Goal: Task Accomplishment & Management: Use online tool/utility

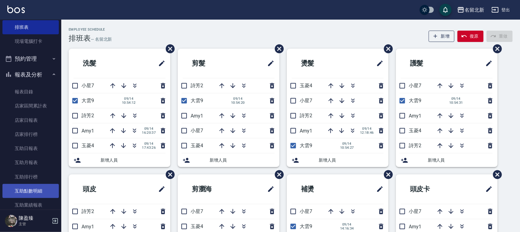
scroll to position [115, 0]
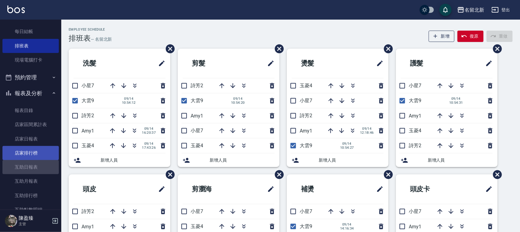
drag, startPoint x: 32, startPoint y: 165, endPoint x: 35, endPoint y: 159, distance: 6.5
click at [34, 165] on link "互助日報表" at bounding box center [30, 167] width 56 height 14
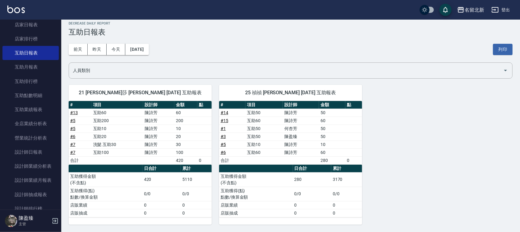
scroll to position [230, 0]
click at [95, 52] on button "昨天" at bounding box center [97, 49] width 19 height 11
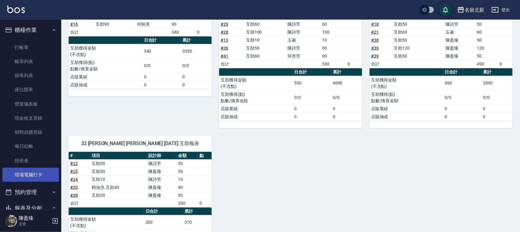
scroll to position [115, 0]
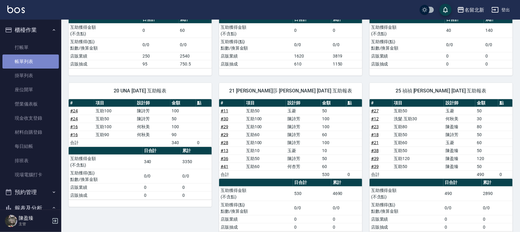
drag, startPoint x: 31, startPoint y: 61, endPoint x: 26, endPoint y: 60, distance: 4.7
click at [31, 61] on link "帳單列表" at bounding box center [30, 62] width 56 height 14
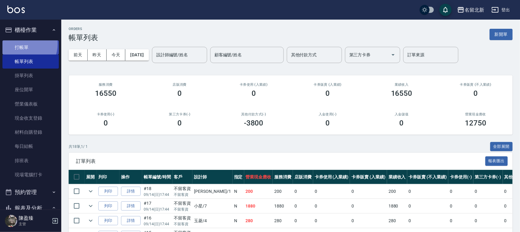
click at [21, 43] on link "打帳單" at bounding box center [30, 47] width 56 height 14
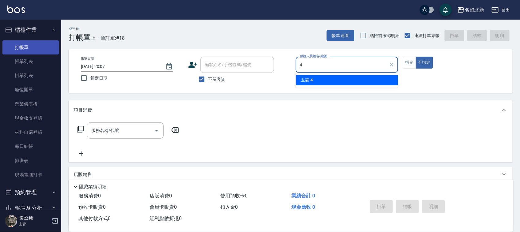
type input "玉菱-4"
type button "false"
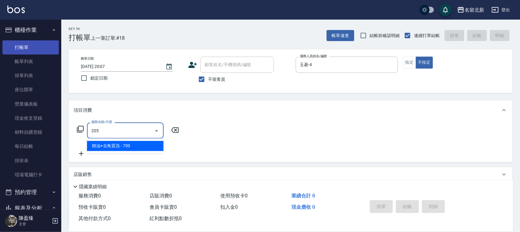
type input "精油+去角質洗(205)"
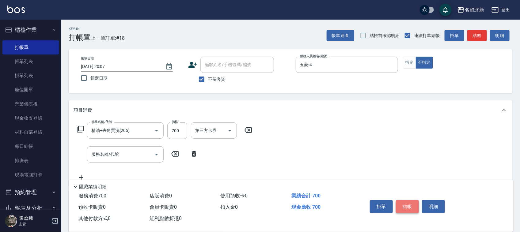
click at [408, 206] on button "結帳" at bounding box center [407, 206] width 23 height 13
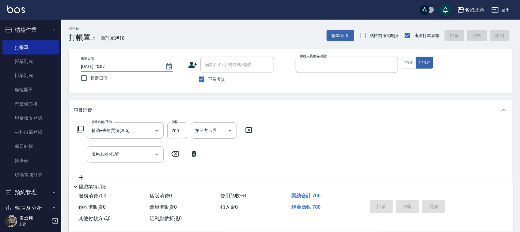
type input "2"
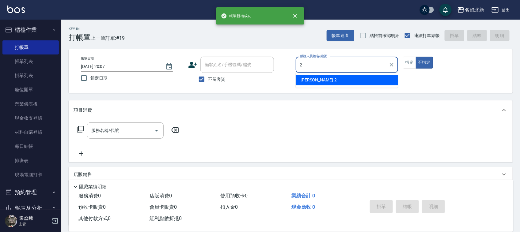
type input "[PERSON_NAME]-2"
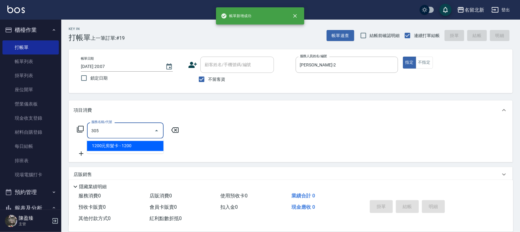
type input "1200元剪髮卡(305)"
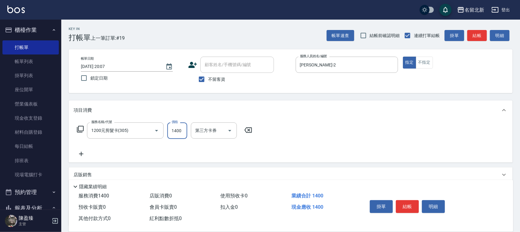
type input "1400"
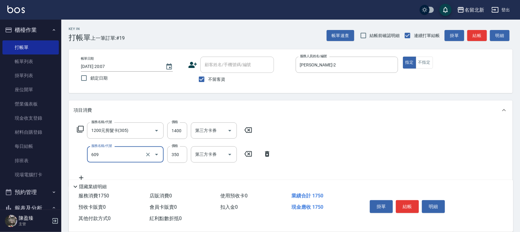
type input "頭皮隔離(609)"
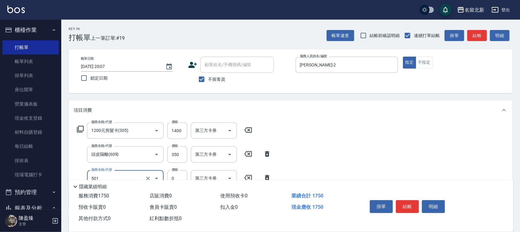
type input "染髮(501)"
type input "3580"
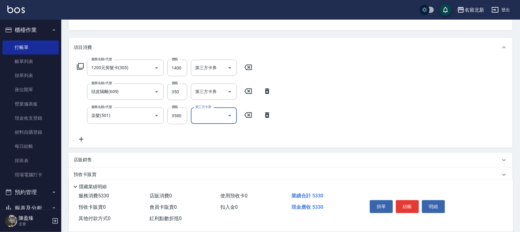
scroll to position [62, 0]
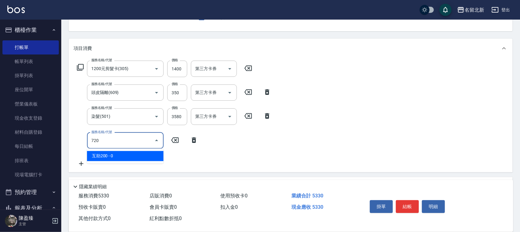
type input "互助200(720)"
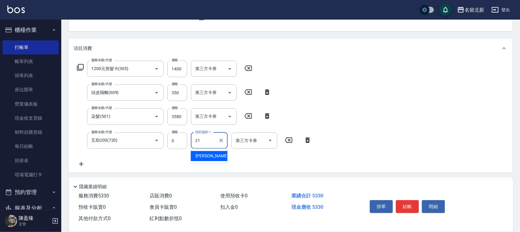
type input "[PERSON_NAME]-21"
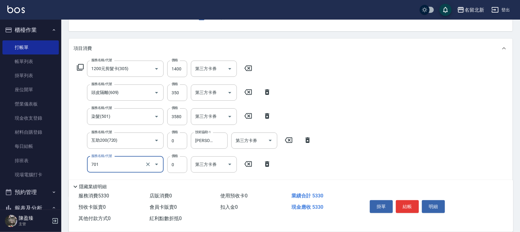
type input "互助10(701)"
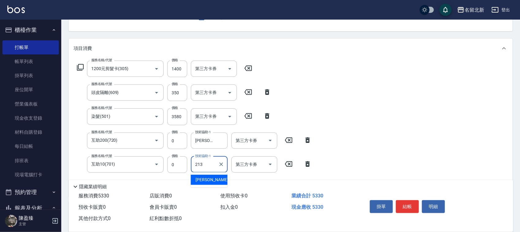
type input "213"
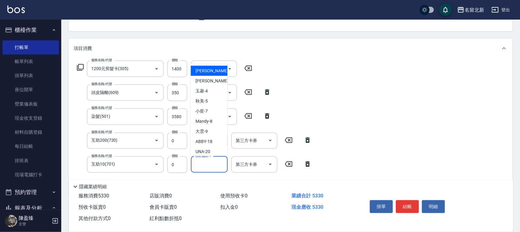
click at [212, 168] on input "技術協助-1" at bounding box center [209, 164] width 31 height 11
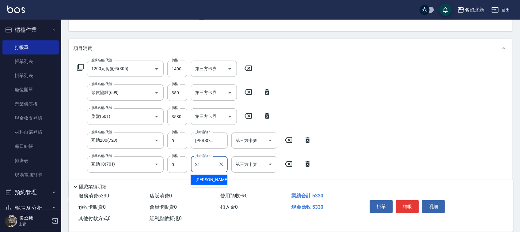
type input "[PERSON_NAME]-21"
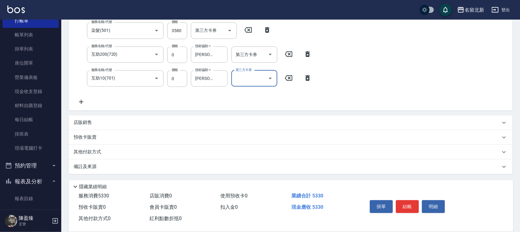
scroll to position [38, 0]
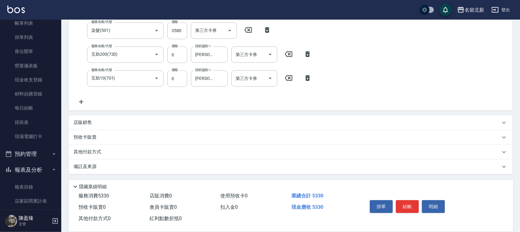
click at [81, 157] on div "其他付款方式" at bounding box center [291, 152] width 444 height 15
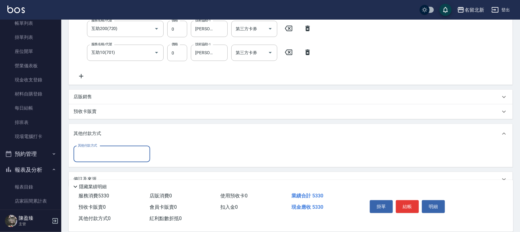
scroll to position [186, 0]
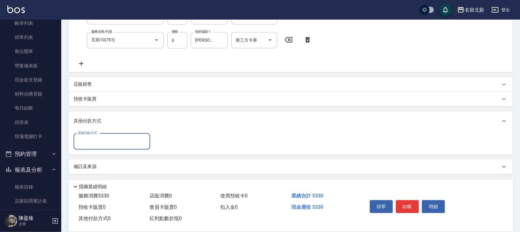
click at [103, 138] on input "其他付款方式" at bounding box center [111, 141] width 71 height 11
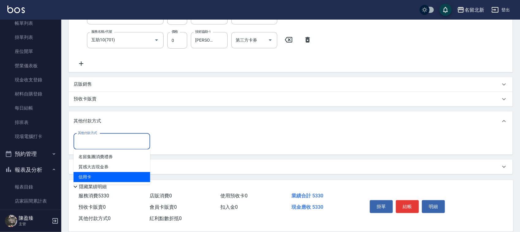
drag, startPoint x: 102, startPoint y: 180, endPoint x: 110, endPoint y: 120, distance: 60.0
click at [102, 180] on span "信用卡" at bounding box center [112, 177] width 77 height 10
type input "信用卡"
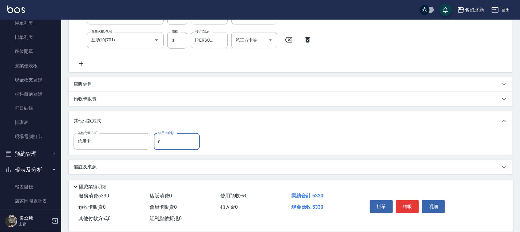
click at [100, 87] on div "店販銷售" at bounding box center [287, 84] width 427 height 6
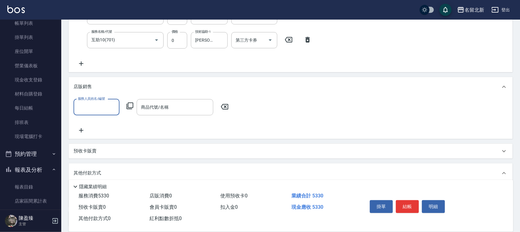
scroll to position [0, 0]
type input "[PERSON_NAME]-2"
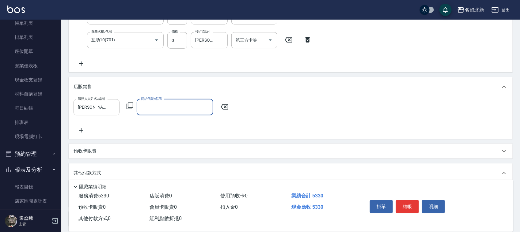
type input "1"
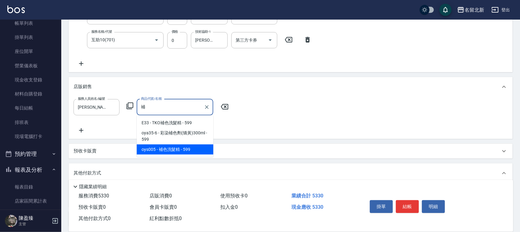
type input "補色洗髮精"
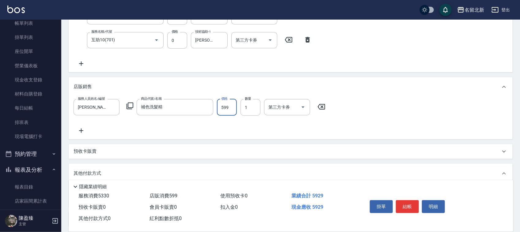
click at [230, 110] on input "599" at bounding box center [227, 107] width 20 height 17
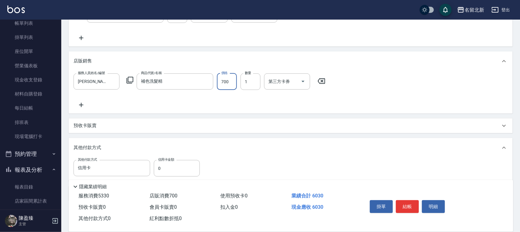
scroll to position [239, 0]
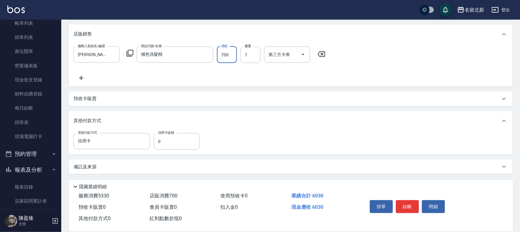
type input "700"
click at [175, 131] on div "其他付款方式" at bounding box center [291, 121] width 444 height 20
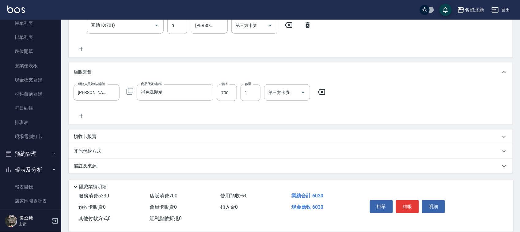
scroll to position [201, 0]
click at [110, 150] on div "其他付款方式" at bounding box center [287, 152] width 427 height 7
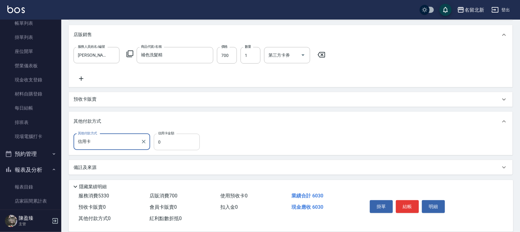
scroll to position [239, 0]
drag, startPoint x: 167, startPoint y: 143, endPoint x: 184, endPoint y: 139, distance: 17.3
click at [182, 139] on input "0" at bounding box center [177, 141] width 46 height 17
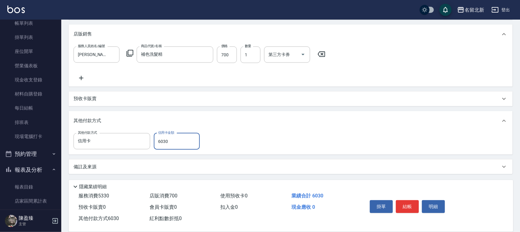
type input "6030"
click at [414, 204] on button "結帳" at bounding box center [407, 206] width 23 height 13
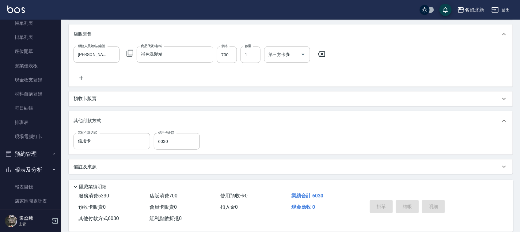
type input "[DATE] 20:09"
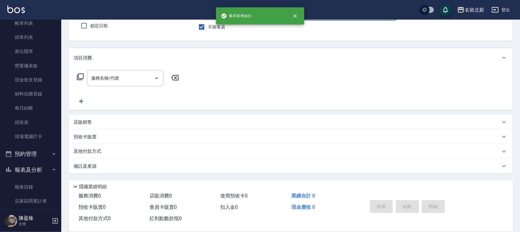
scroll to position [0, 0]
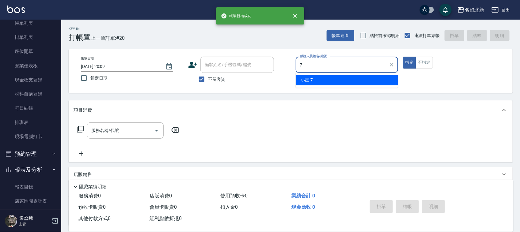
type input "小星-7"
type button "true"
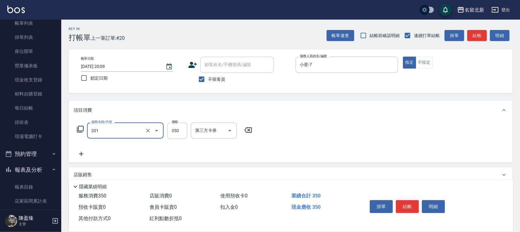
type input "一般洗髮(201)"
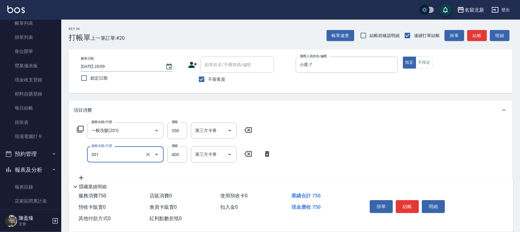
type input "造型剪髮(301)"
type input "300"
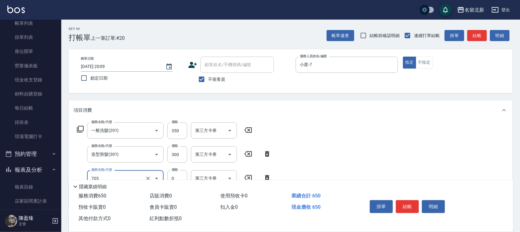
type input "互助50(705)"
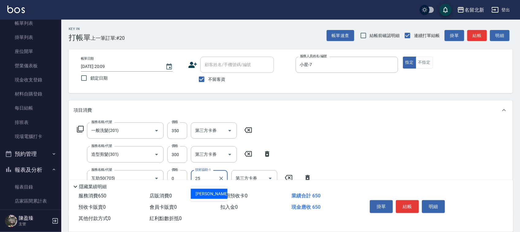
type input "禎禎-25"
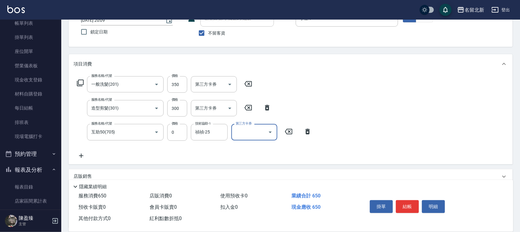
scroll to position [100, 0]
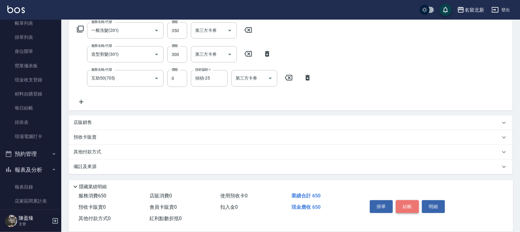
click at [402, 207] on button "結帳" at bounding box center [407, 206] width 23 height 13
type input "[DATE] 20:10"
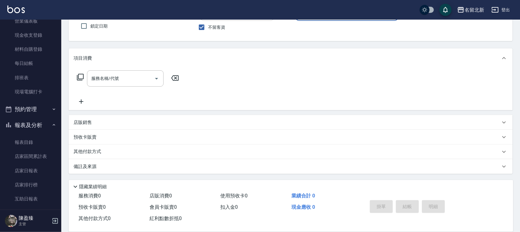
scroll to position [153, 0]
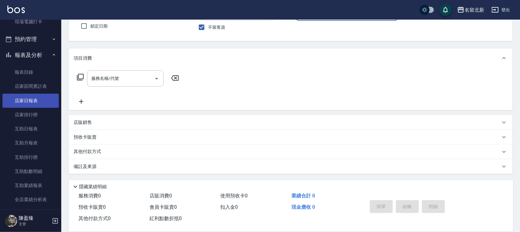
click at [33, 100] on link "店家日報表" at bounding box center [30, 101] width 56 height 14
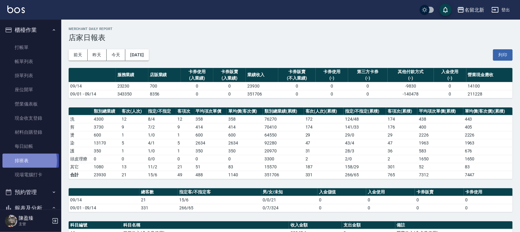
click at [19, 160] on link "排班表" at bounding box center [30, 161] width 56 height 14
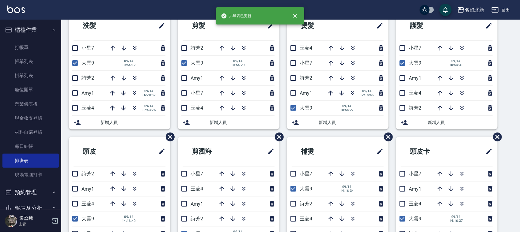
scroll to position [44, 0]
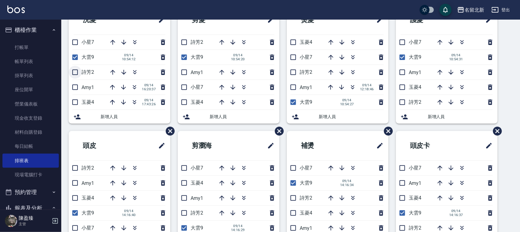
click at [78, 72] on input "checkbox" at bounding box center [75, 72] width 13 height 13
checkbox input "true"
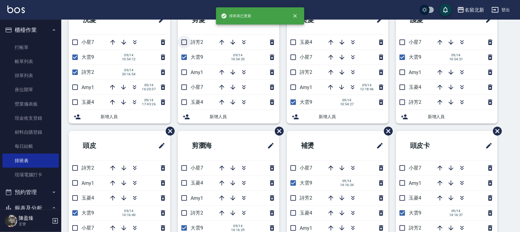
click at [178, 43] on input "checkbox" at bounding box center [184, 42] width 13 height 13
checkbox input "true"
click at [294, 70] on input "checkbox" at bounding box center [293, 72] width 13 height 13
checkbox input "true"
click at [407, 104] on input "checkbox" at bounding box center [402, 102] width 13 height 13
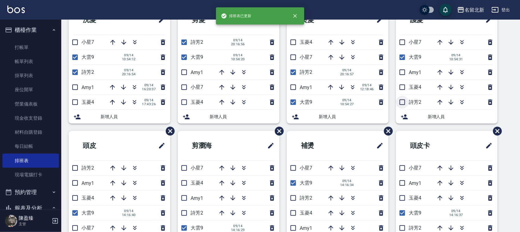
checkbox input "true"
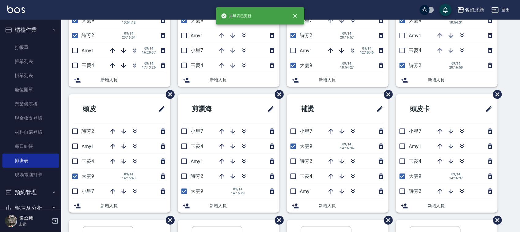
scroll to position [82, 0]
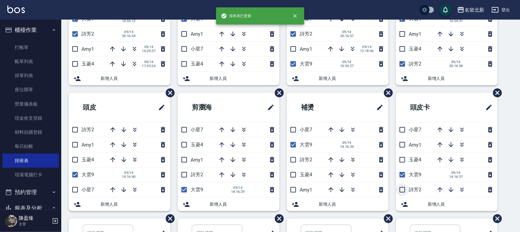
click at [402, 188] on input "checkbox" at bounding box center [402, 190] width 13 height 13
checkbox input "true"
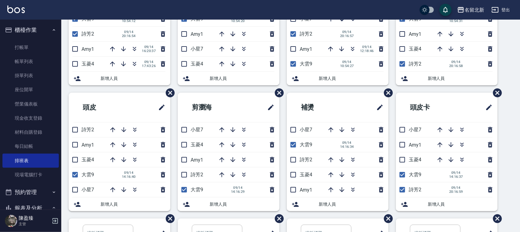
click at [292, 154] on input "checkbox" at bounding box center [293, 159] width 13 height 13
checkbox input "true"
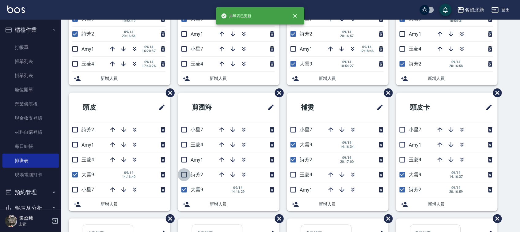
click at [185, 172] on input "checkbox" at bounding box center [184, 174] width 13 height 13
checkbox input "true"
click at [75, 131] on input "checkbox" at bounding box center [75, 129] width 13 height 13
checkbox input "true"
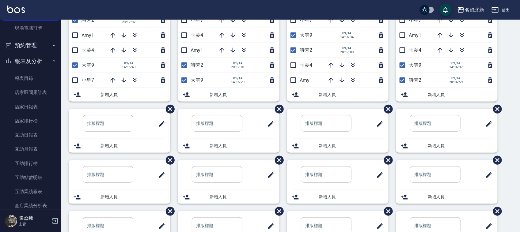
scroll to position [153, 0]
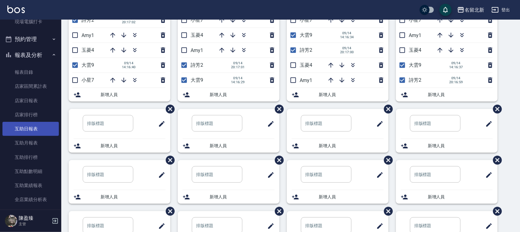
click at [32, 131] on link "互助日報表" at bounding box center [30, 129] width 56 height 14
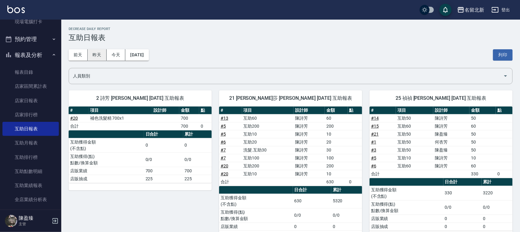
click at [99, 57] on button "昨天" at bounding box center [97, 54] width 19 height 11
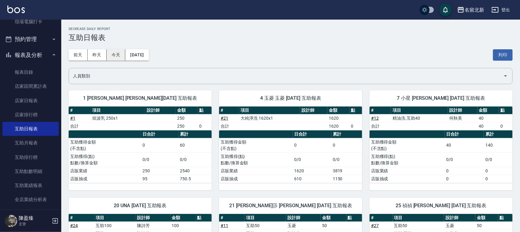
click at [123, 49] on div "[DATE] [DATE] [DATE] [DATE] 列印" at bounding box center [291, 55] width 444 height 26
click at [121, 54] on button "今天" at bounding box center [116, 54] width 19 height 11
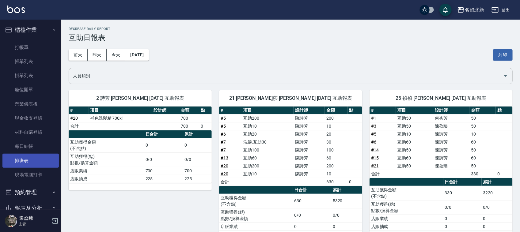
click at [11, 160] on link "排班表" at bounding box center [30, 161] width 56 height 14
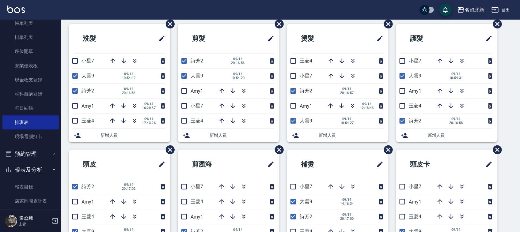
scroll to position [38, 0]
